Goal: Navigation & Orientation: Find specific page/section

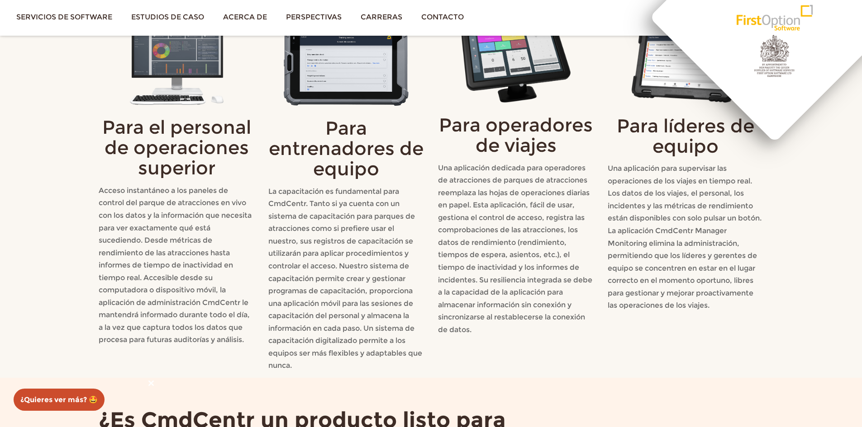
scroll to position [1184, 0]
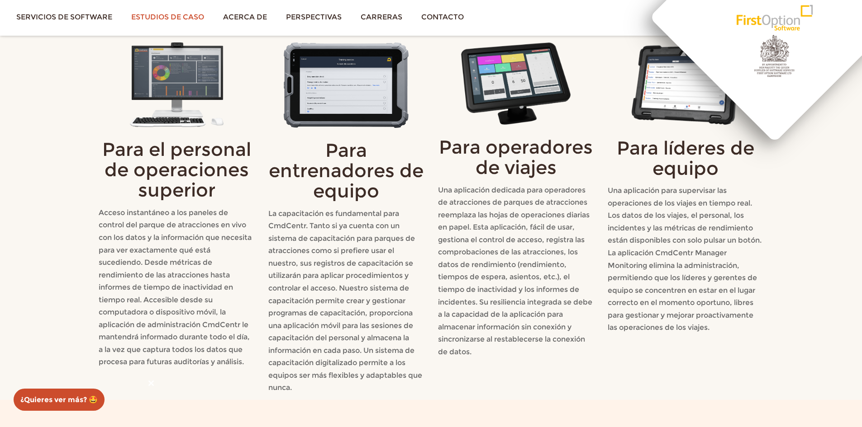
click at [188, 17] on font "Estudios de caso" at bounding box center [167, 17] width 73 height 9
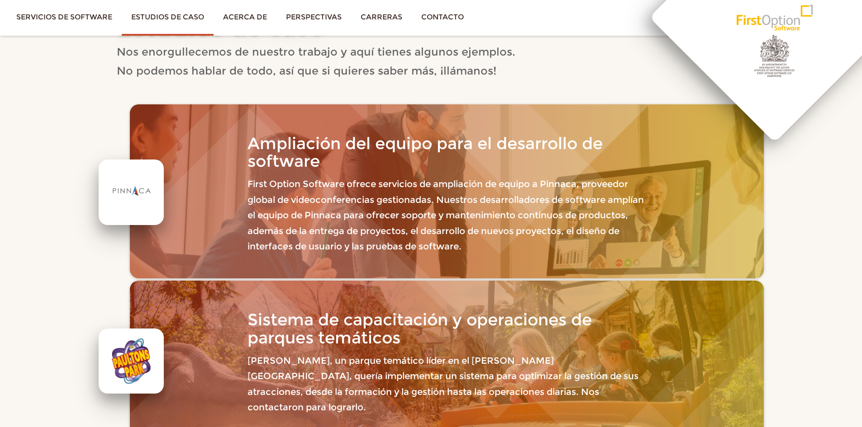
scroll to position [90, 0]
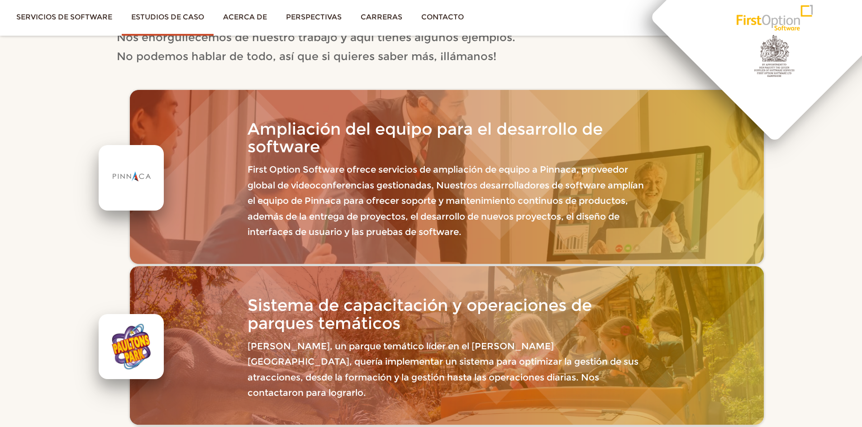
click at [143, 332] on div at bounding box center [131, 346] width 47 height 47
click at [266, 309] on font "Sistema de capacitación y operaciones de parques temáticos" at bounding box center [419, 314] width 344 height 38
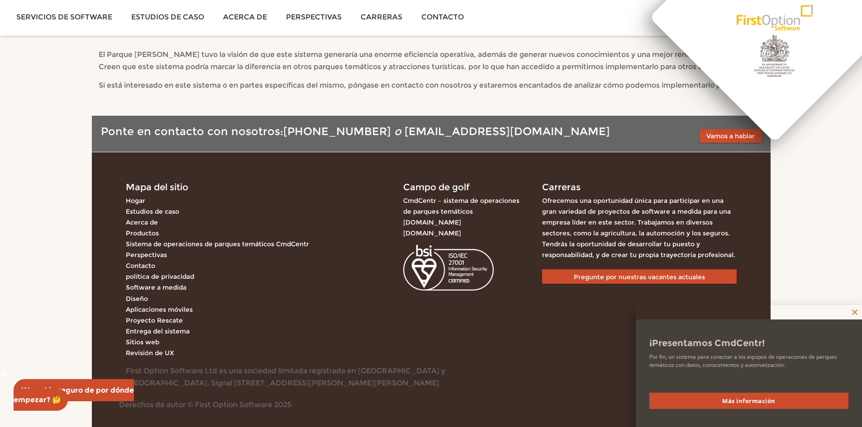
scroll to position [3799, 0]
click at [157, 15] on font "Estudios de caso" at bounding box center [167, 17] width 73 height 9
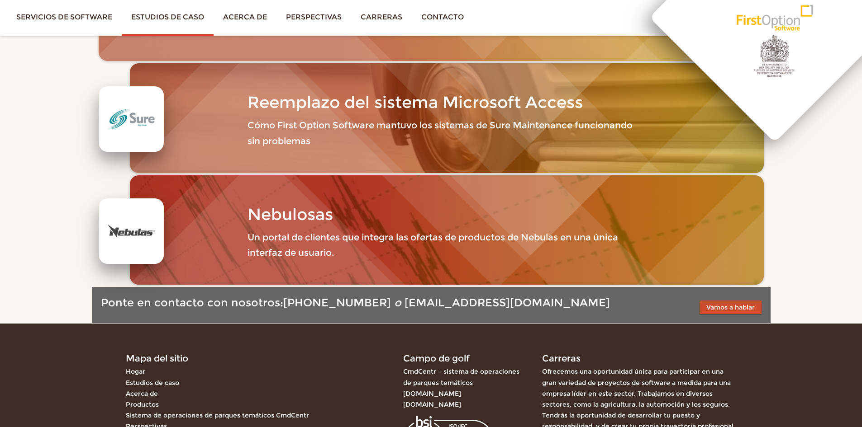
scroll to position [1809, 0]
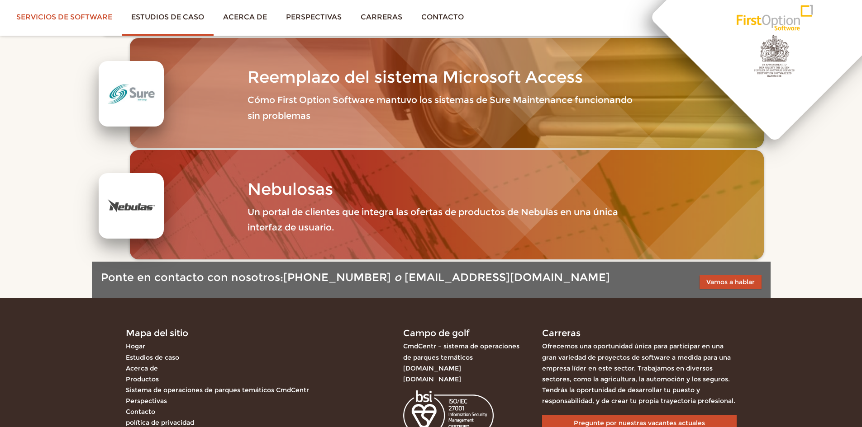
click at [60, 6] on link "Servicios de software" at bounding box center [64, 17] width 115 height 34
click at [59, 16] on font "Servicios de software" at bounding box center [64, 17] width 96 height 9
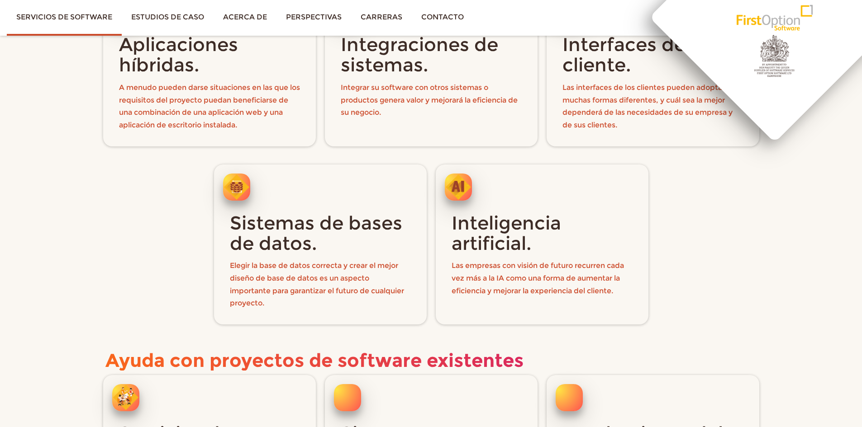
scroll to position [407, 0]
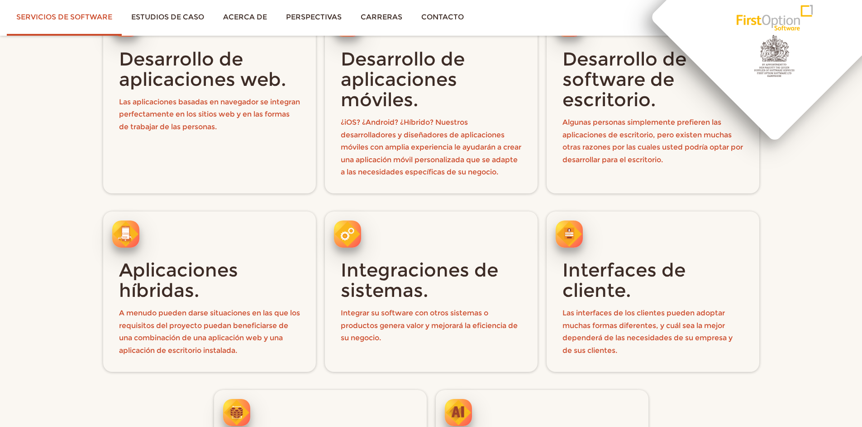
click at [58, 18] on font "Servicios de software" at bounding box center [64, 17] width 96 height 9
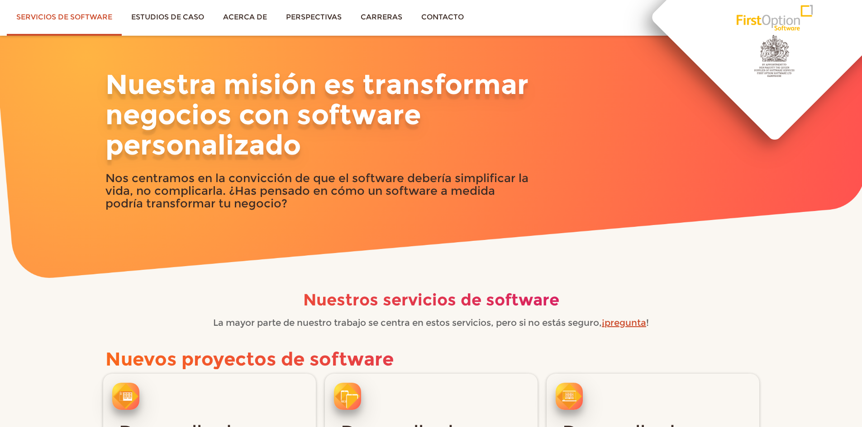
scroll to position [0, 0]
